Goal: Information Seeking & Learning: Check status

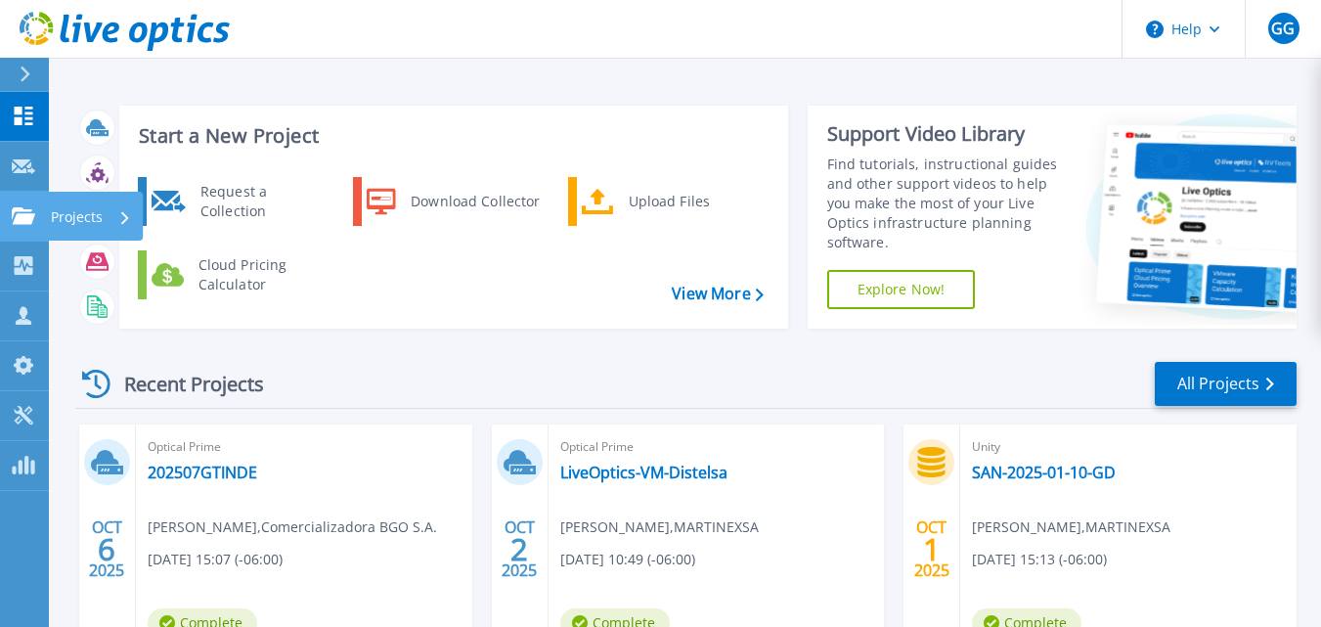
click at [17, 209] on icon at bounding box center [23, 215] width 23 height 17
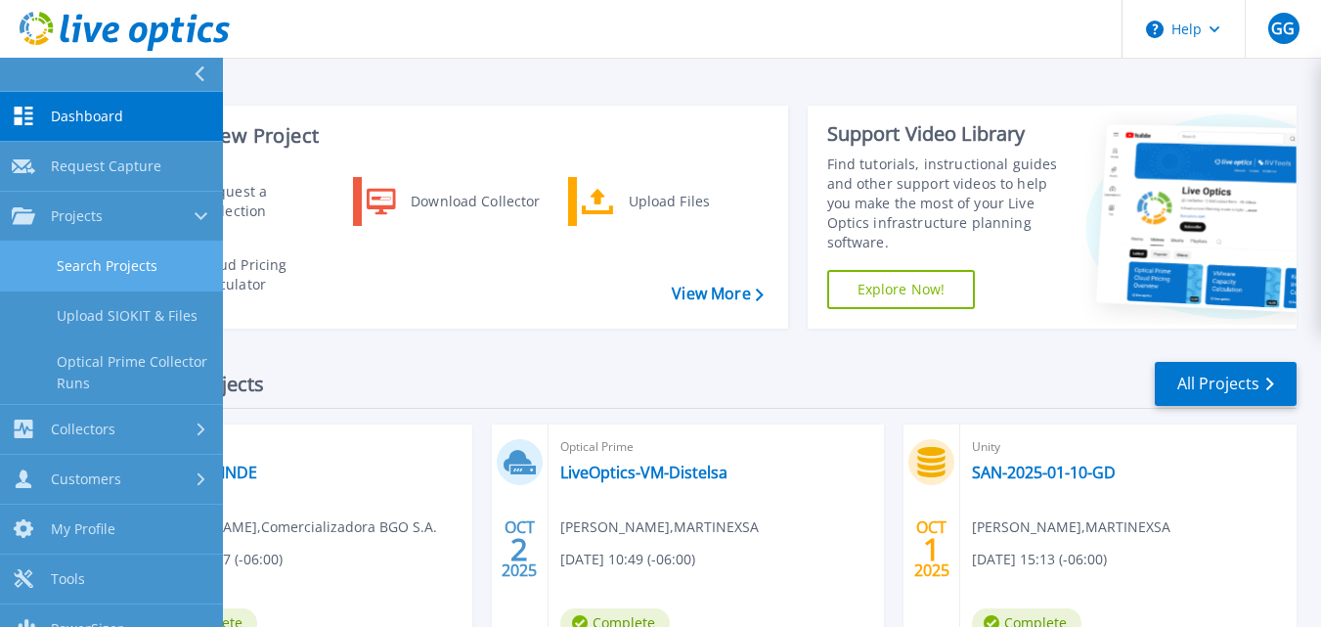
click at [97, 270] on link "Search Projects" at bounding box center [111, 267] width 223 height 50
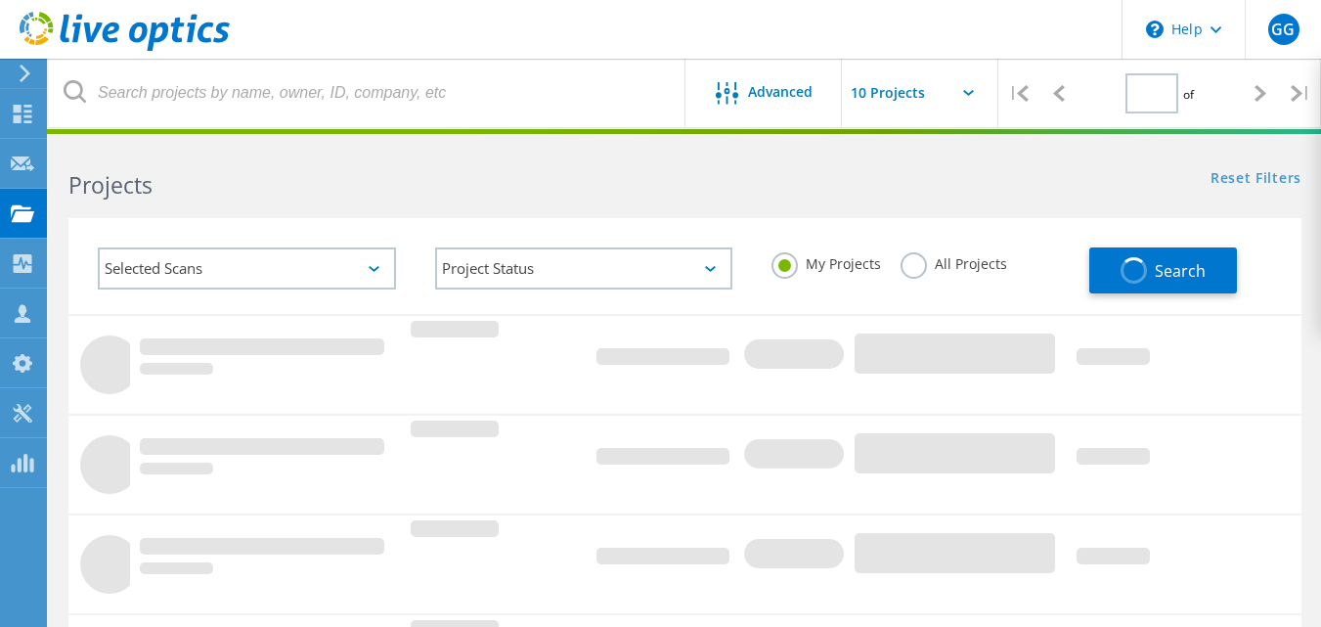
type input "1"
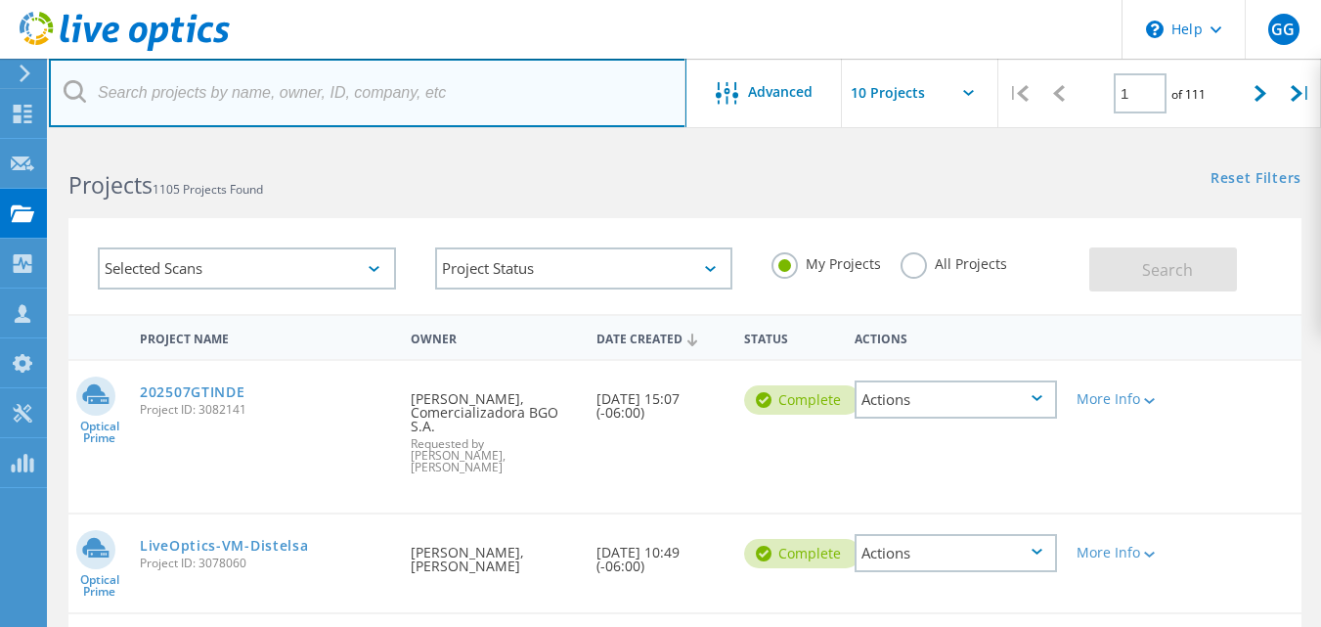
click at [286, 85] on input "text" at bounding box center [368, 93] width 638 height 68
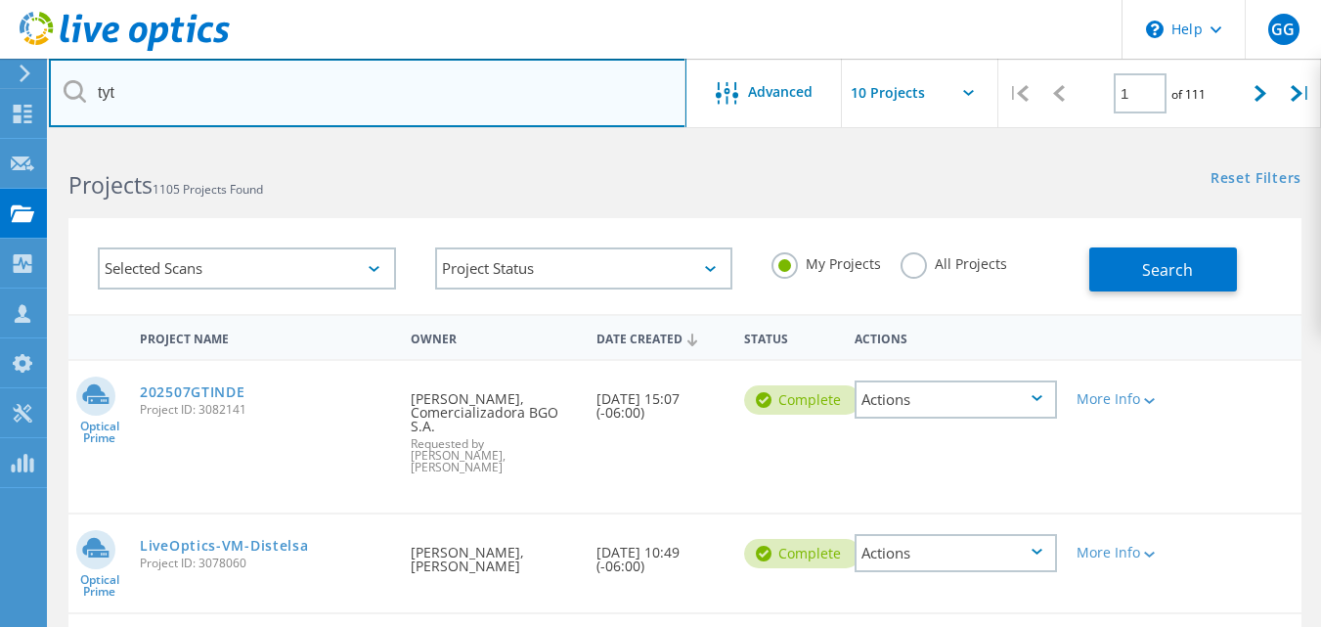
type input "tyt"
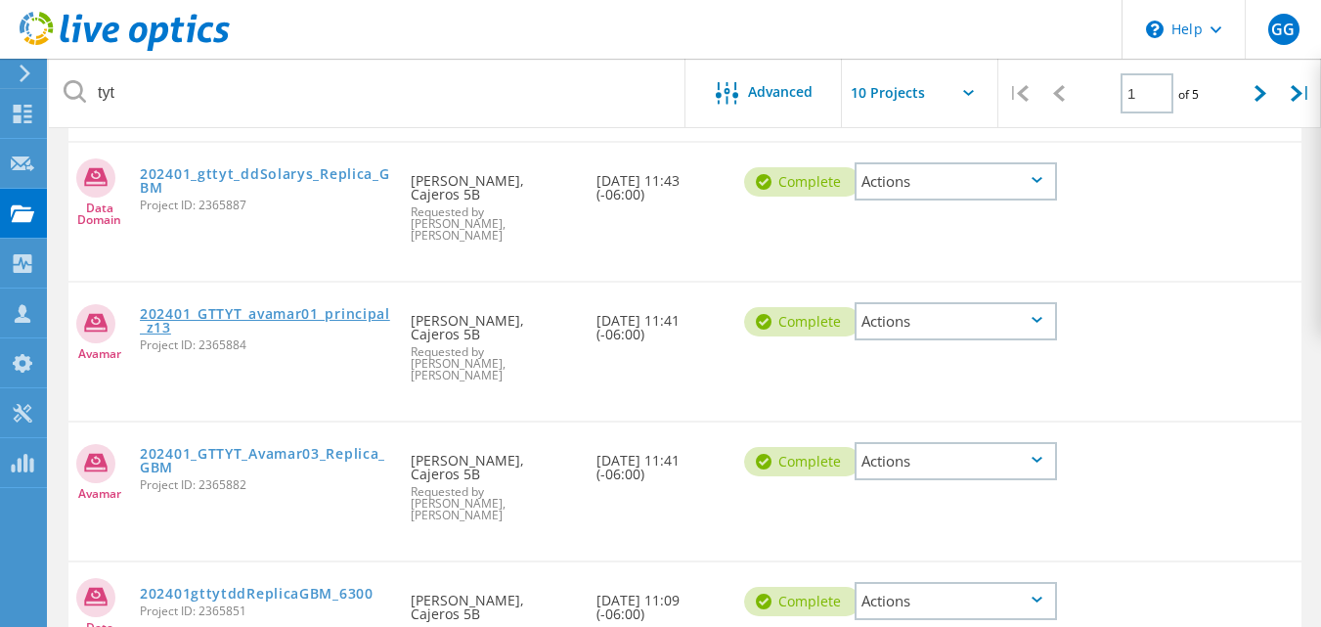
scroll to position [867, 0]
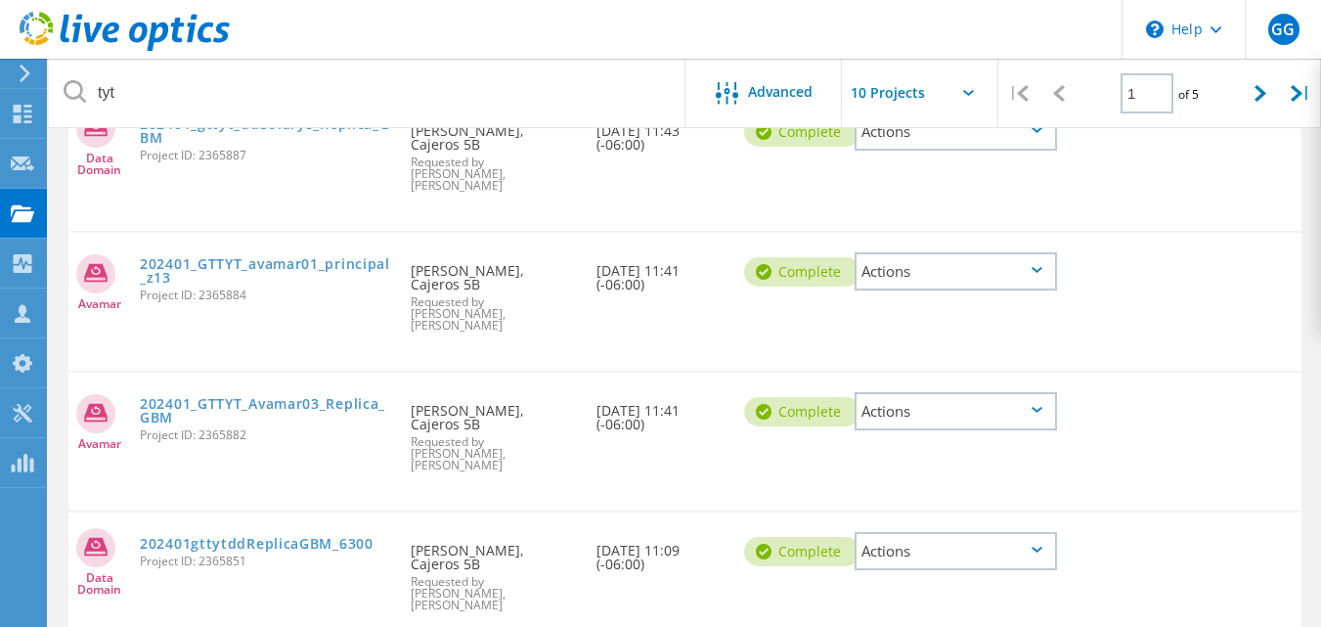
drag, startPoint x: 349, startPoint y: 430, endPoint x: 301, endPoint y: 508, distance: 90.9
click at [300, 514] on div "Data Domain 202401gttytddReplicaGBM_6300 Project ID: 2365851 Requested By José …" at bounding box center [684, 582] width 1233 height 138
click at [960, 105] on input "text" at bounding box center [940, 93] width 196 height 68
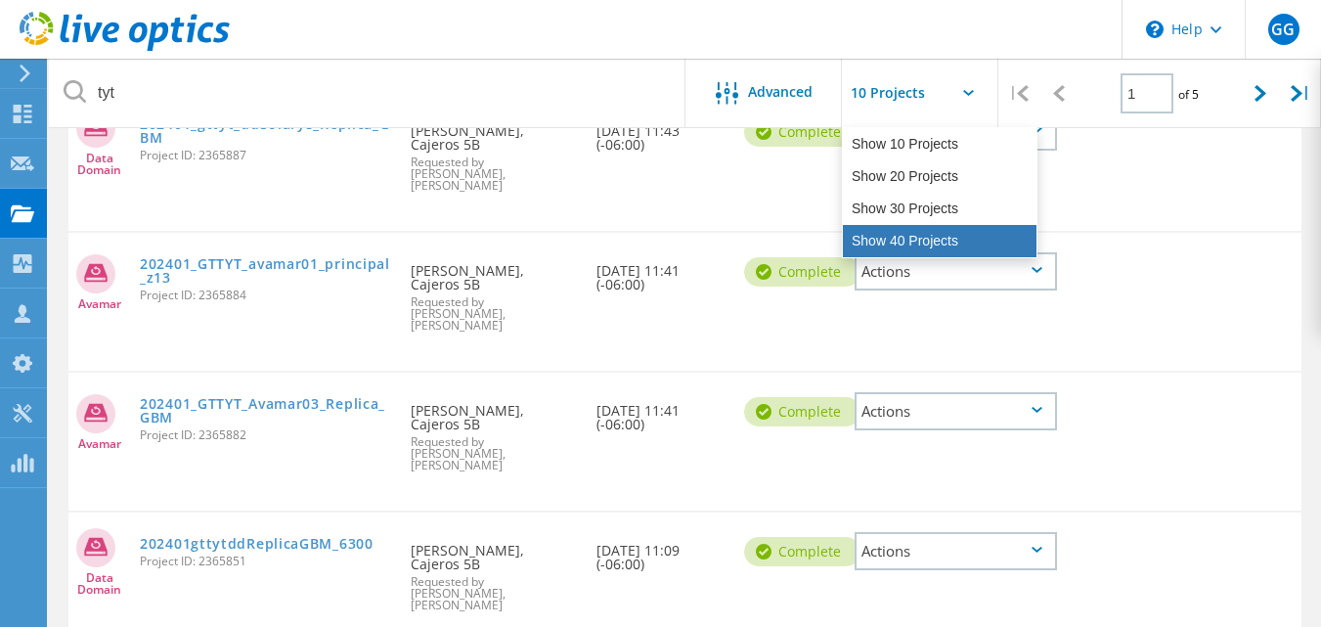
click at [883, 244] on div "Show 40 Projects" at bounding box center [940, 241] width 194 height 32
type input "Show 40 Projects"
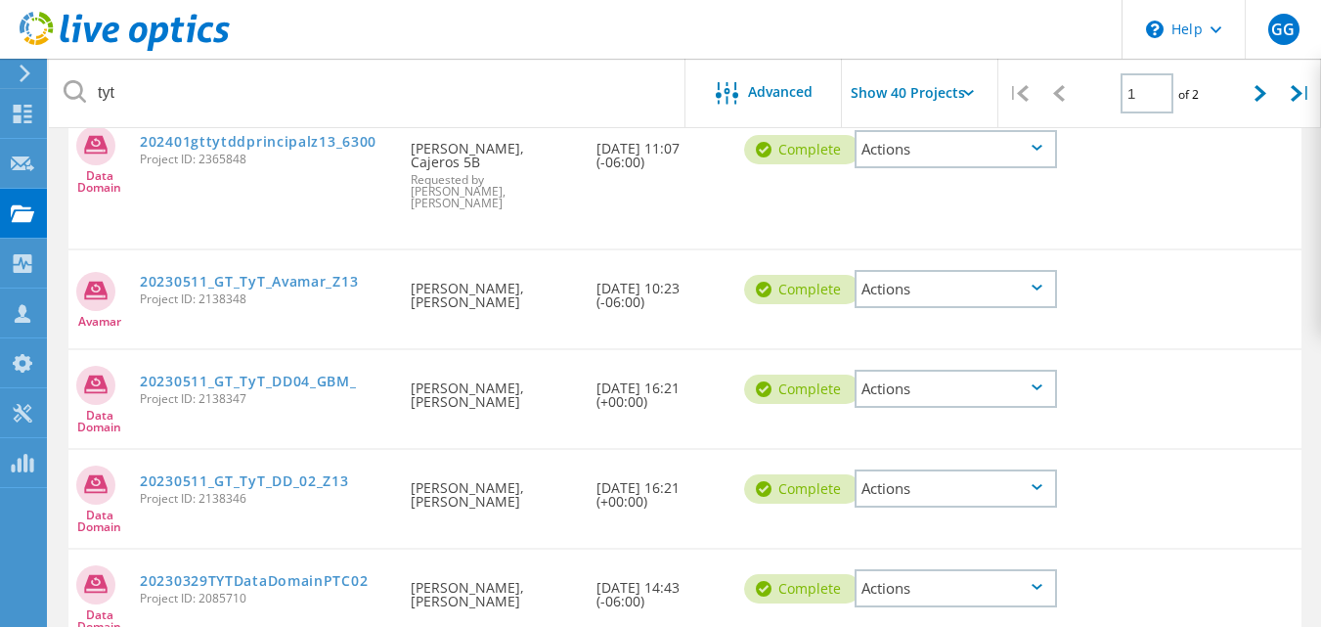
scroll to position [1407, 0]
click at [282, 575] on link "20230329TYTDataDomainPTC02" at bounding box center [254, 582] width 228 height 14
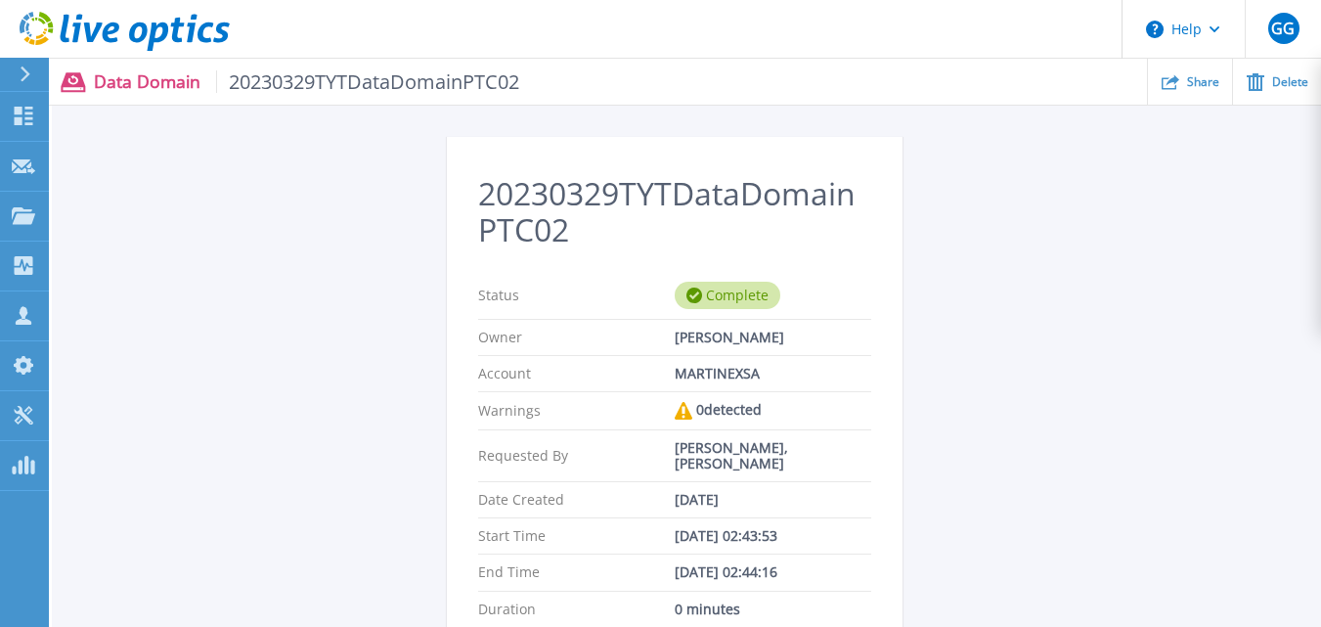
scroll to position [42, 0]
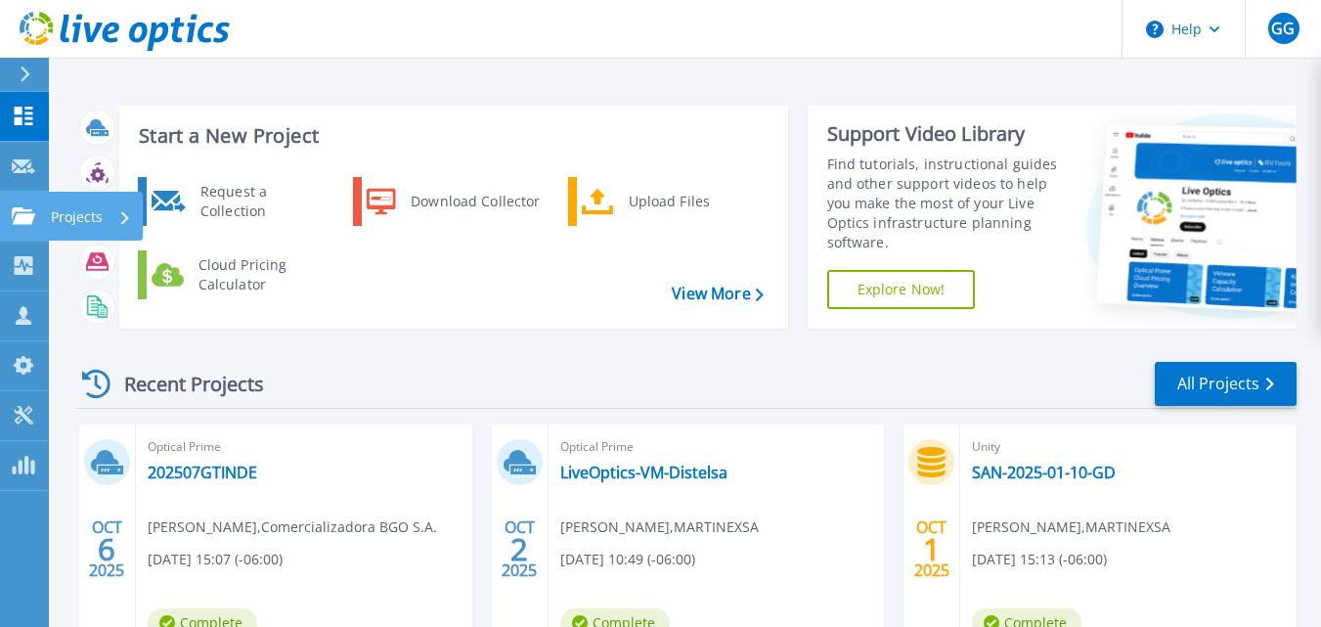
click at [67, 213] on p "Projects" at bounding box center [77, 217] width 52 height 51
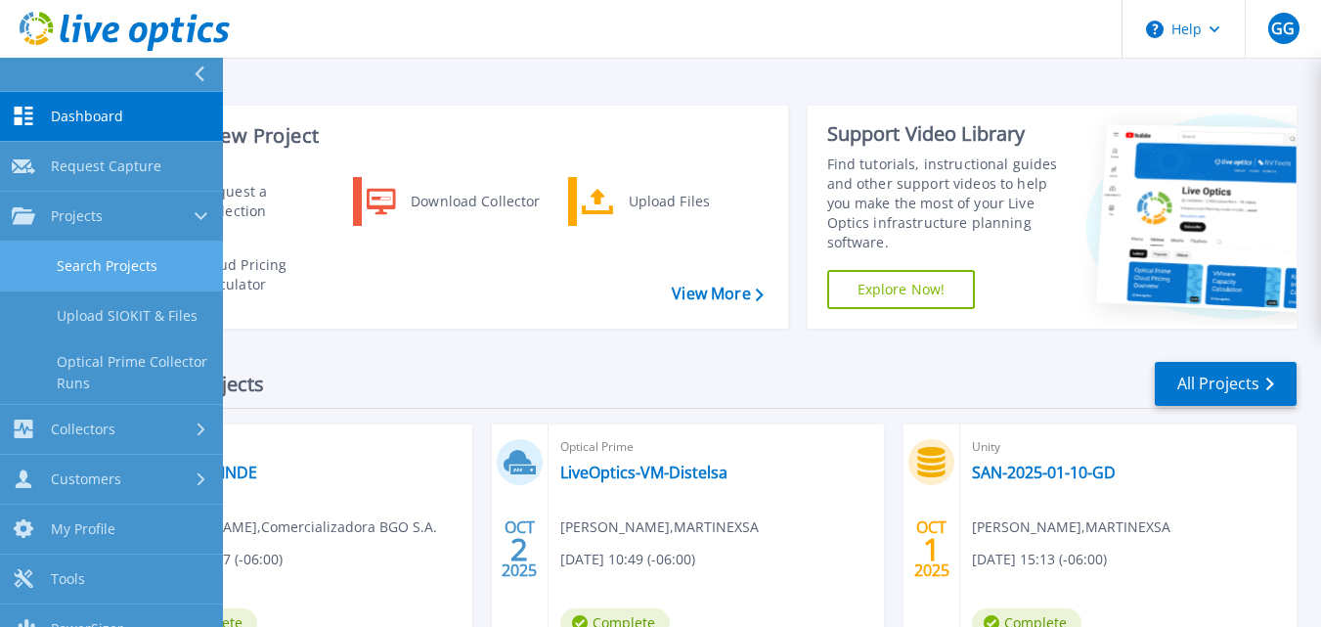
click at [128, 270] on link "Search Projects" at bounding box center [111, 267] width 223 height 50
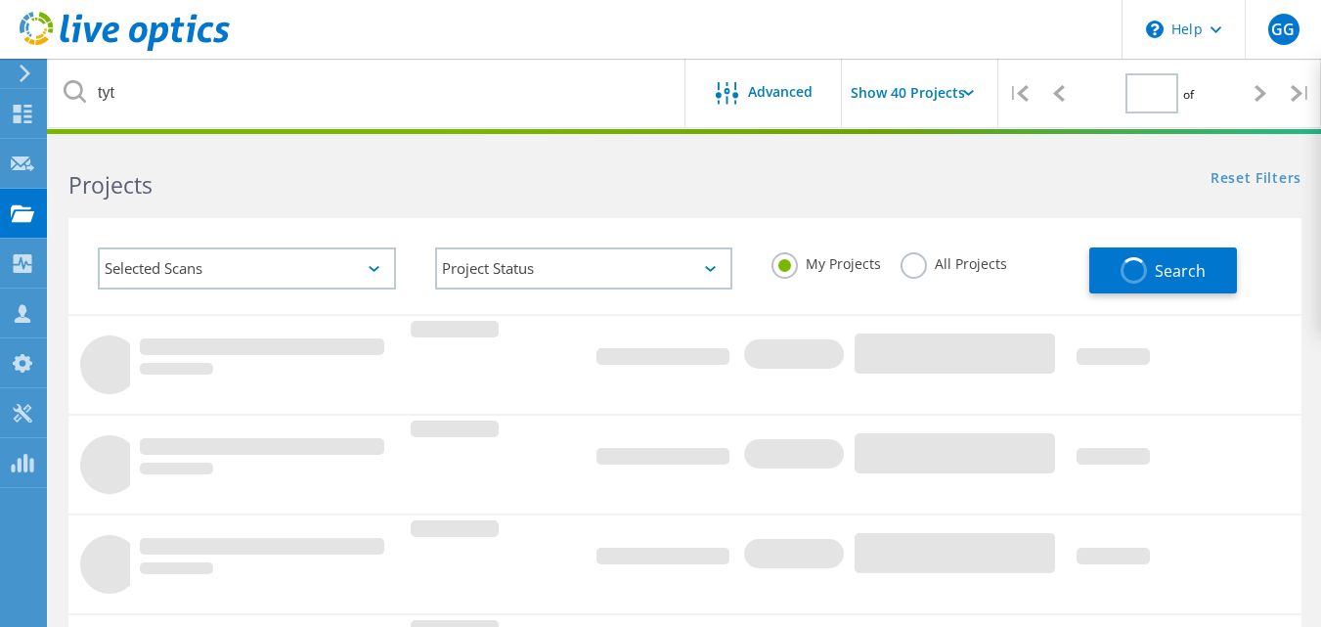
type input "1"
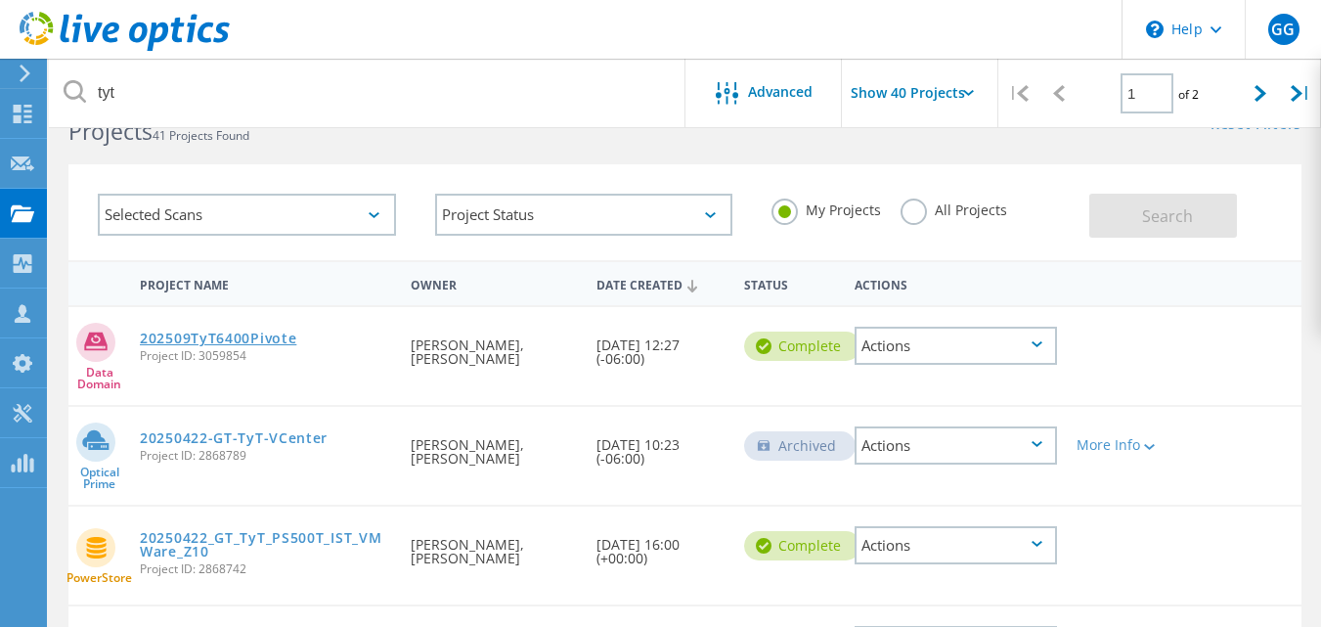
scroll to position [53, 0]
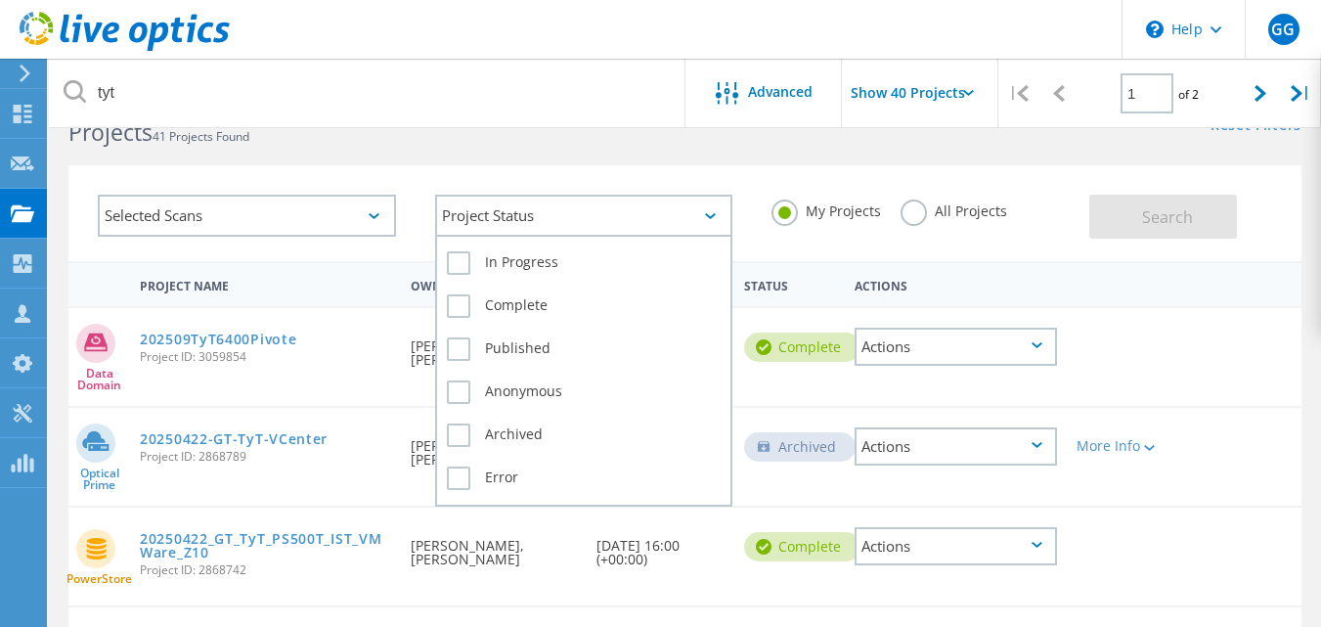
drag, startPoint x: 281, startPoint y: 307, endPoint x: 583, endPoint y: 219, distance: 314.8
click at [583, 218] on div "Project Status" at bounding box center [584, 216] width 298 height 42
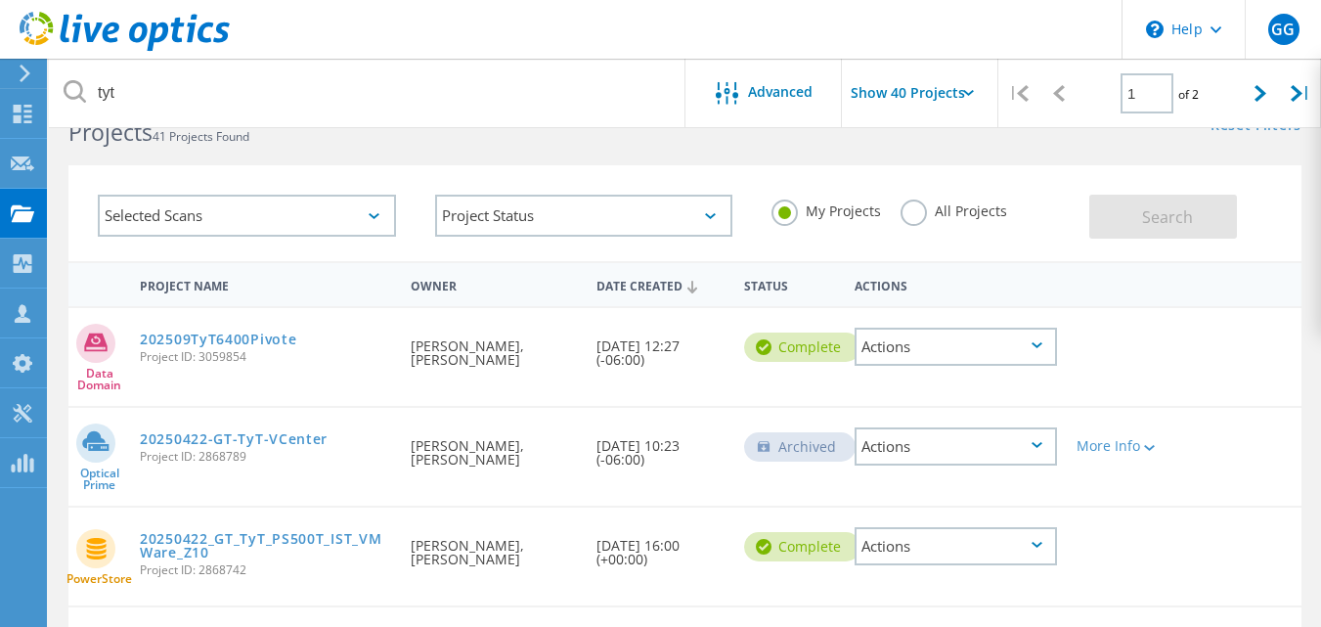
click at [407, 166] on div "Selected Scans Project Status In Progress Complete Published Anonymous Archived…" at bounding box center [684, 213] width 1233 height 96
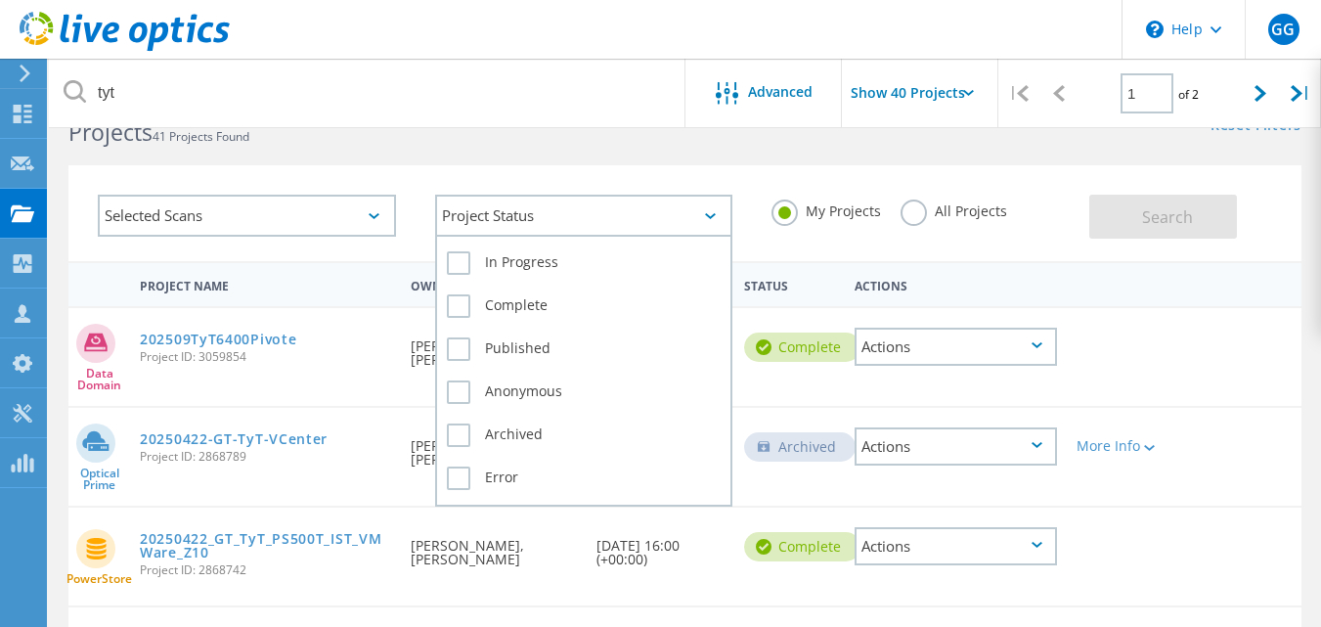
click at [548, 215] on div "Project Status" at bounding box center [584, 216] width 298 height 42
click at [451, 307] on label "Complete" at bounding box center [584, 305] width 275 height 23
click at [0, 0] on input "Complete" at bounding box center [0, 0] width 0 height 0
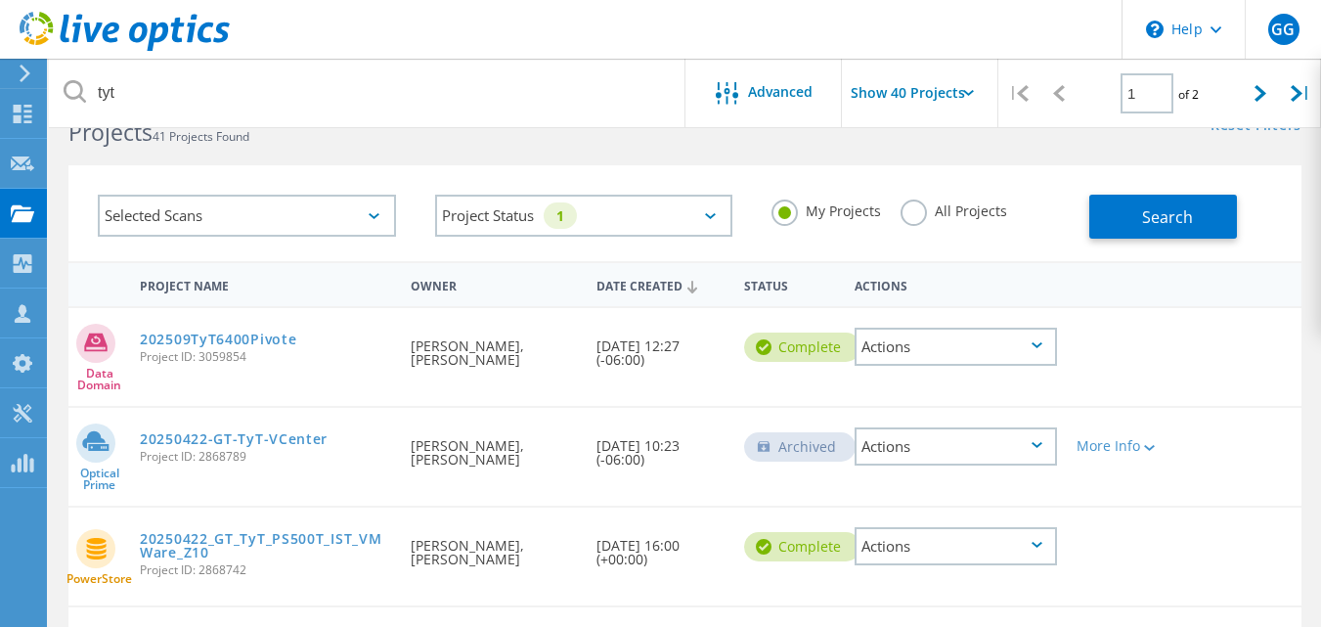
click at [481, 166] on div "Selected Scans Project Status 1 In Progress Complete Published Anonymous Archiv…" at bounding box center [684, 213] width 1233 height 96
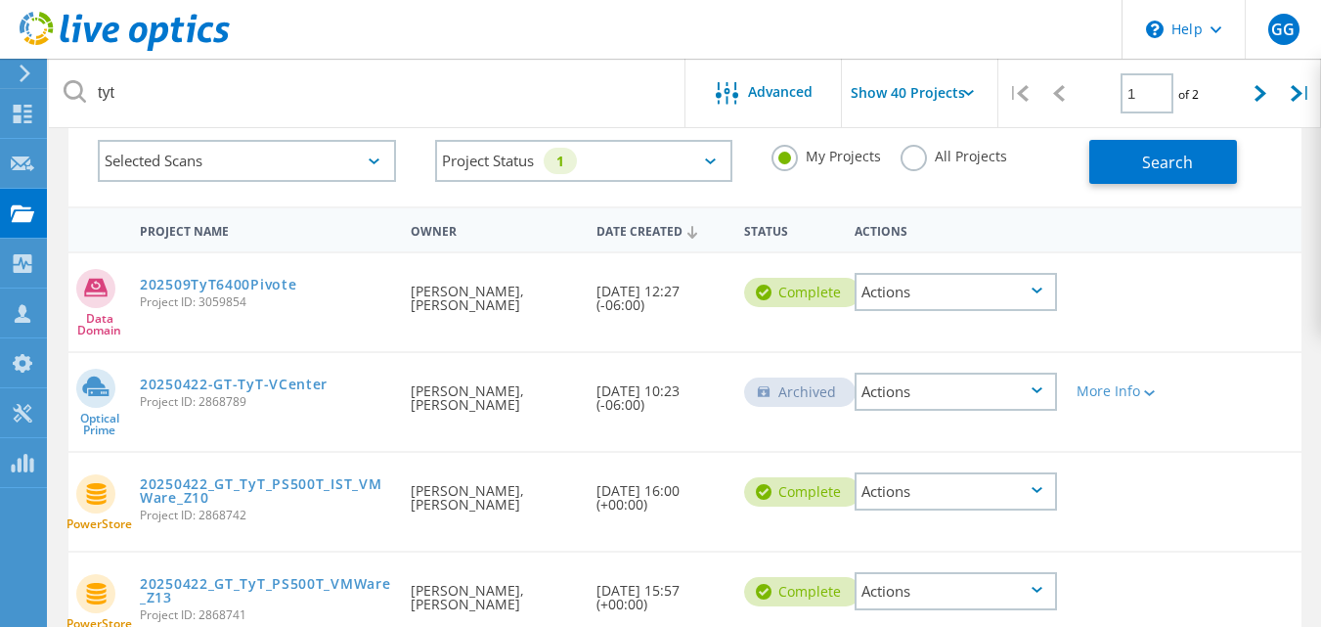
scroll to position [104, 0]
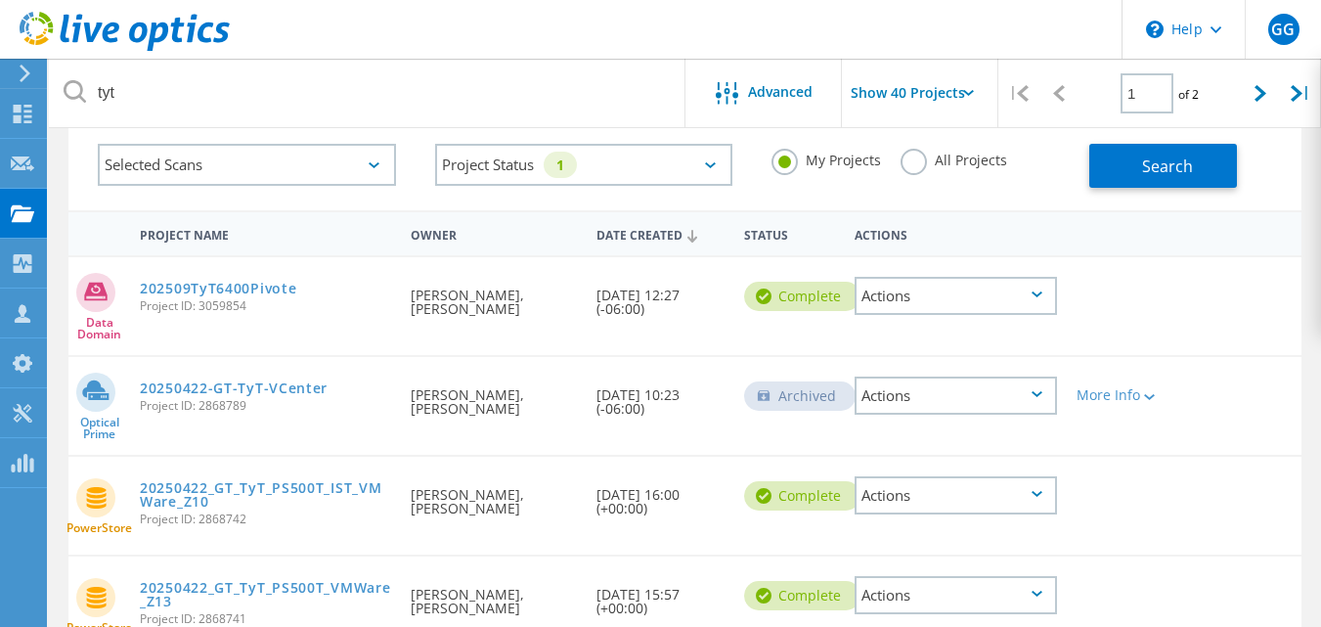
click at [926, 100] on input "Show 40 Projects" at bounding box center [940, 93] width 196 height 68
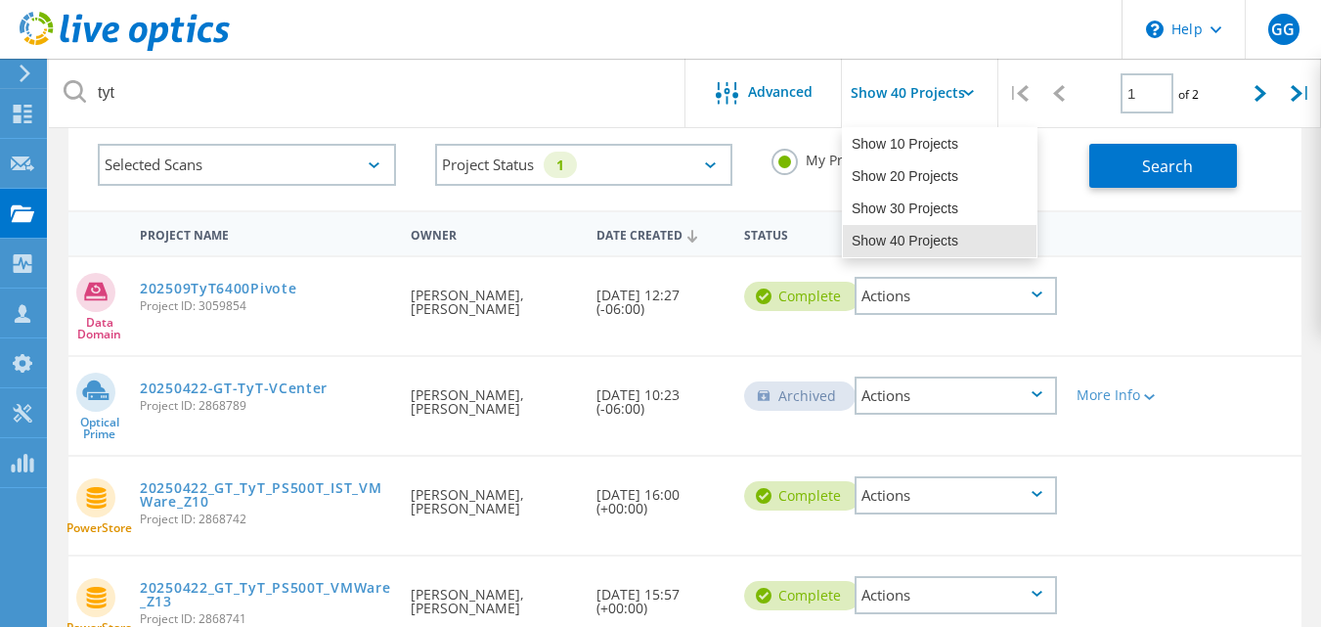
click at [925, 103] on input "Show 40 Projects" at bounding box center [940, 93] width 196 height 68
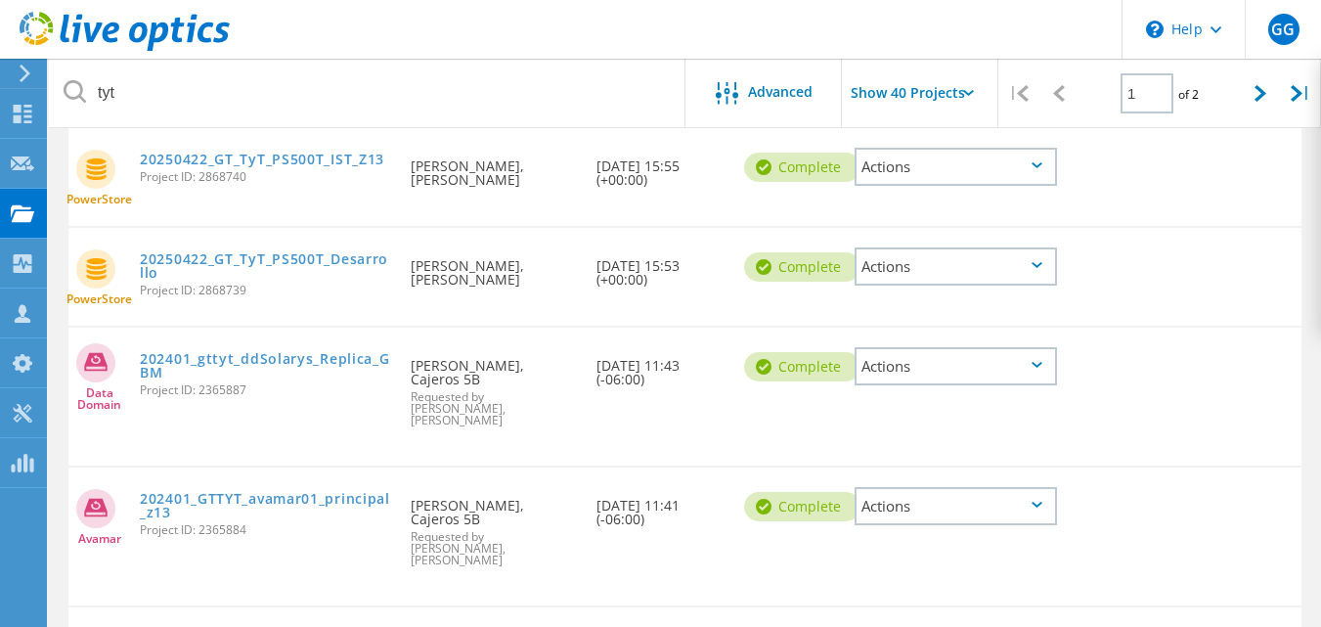
scroll to position [631, 0]
click at [359, 369] on link "202401_gttyt_ddSolarys_Replica_GBM" at bounding box center [265, 366] width 251 height 27
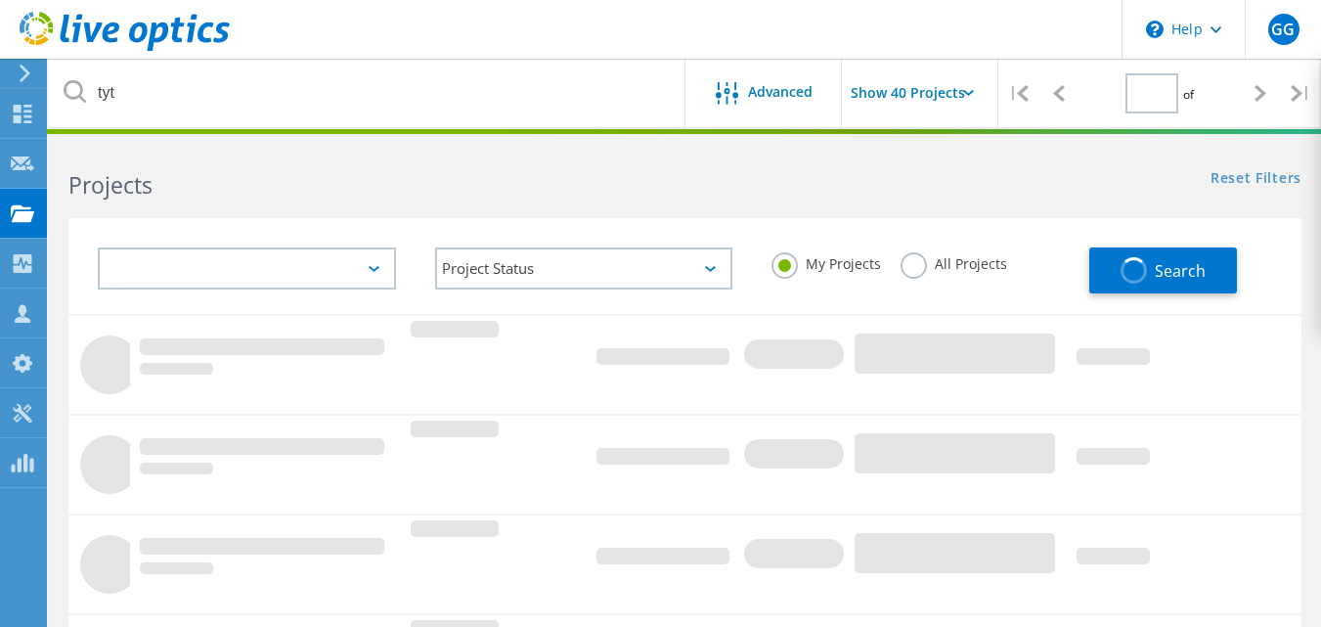
type input "1"
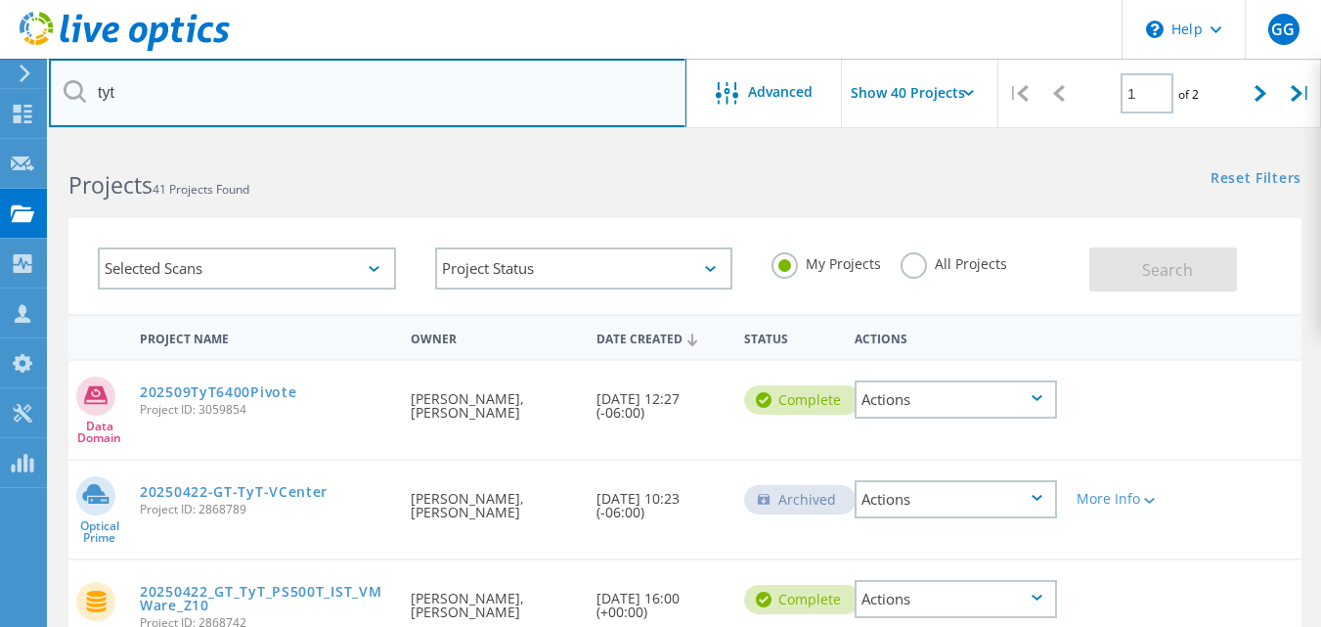
drag, startPoint x: 127, startPoint y: 112, endPoint x: 155, endPoint y: 104, distance: 28.8
click at [128, 112] on input "tyt" at bounding box center [368, 93] width 638 height 68
type input "t"
click at [232, 82] on input "tyt" at bounding box center [368, 93] width 638 height 68
type input "t"
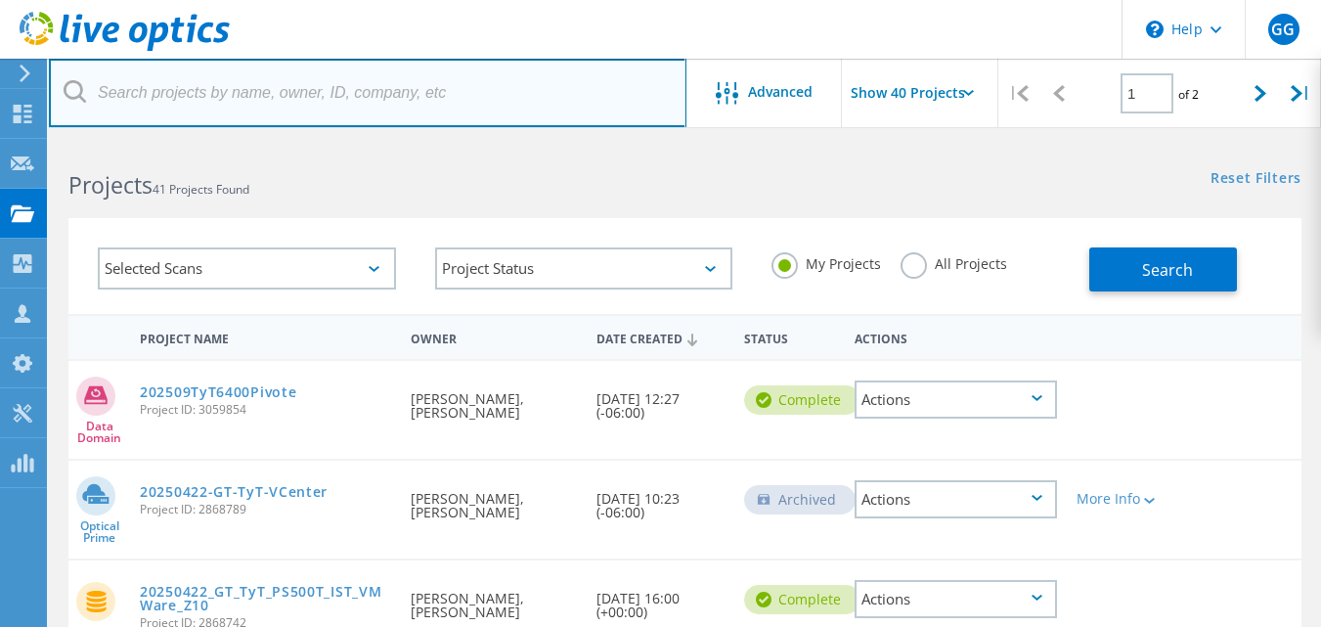
paste input "CKM00194101026"
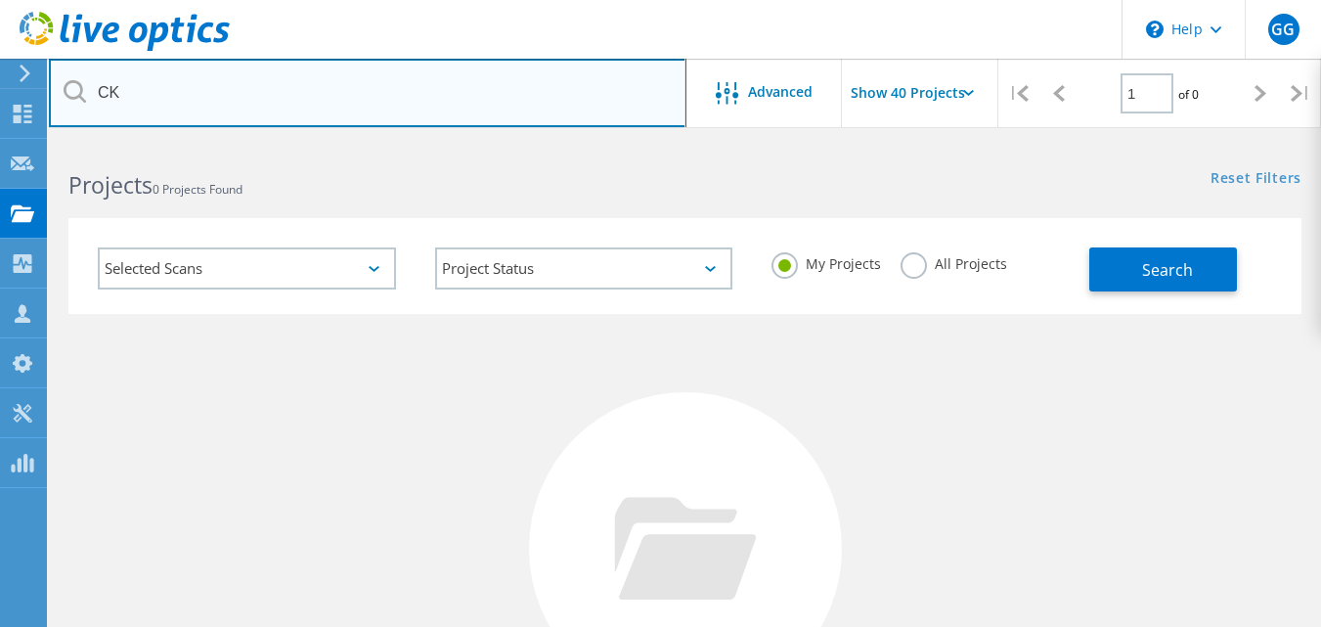
type input "C"
